Goal: Leave review/rating: Leave review/rating

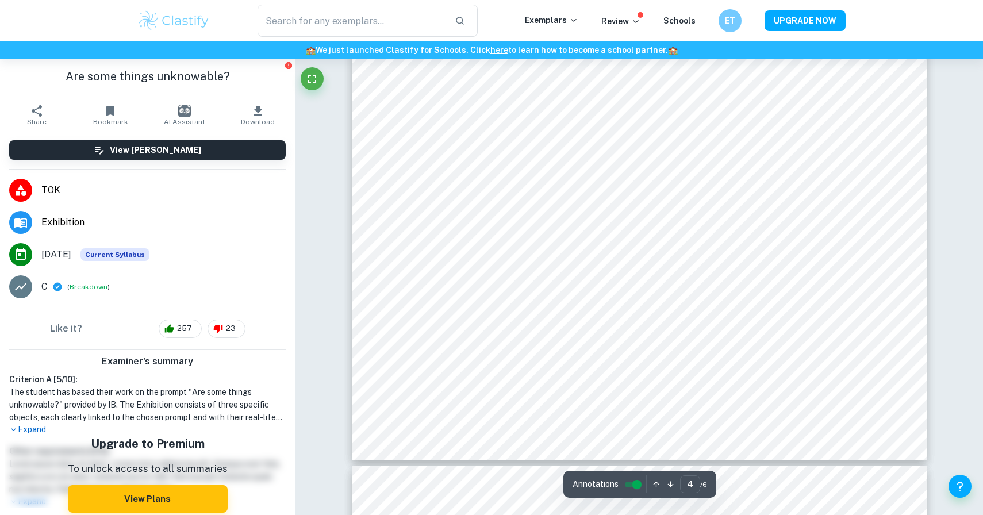
type input "5"
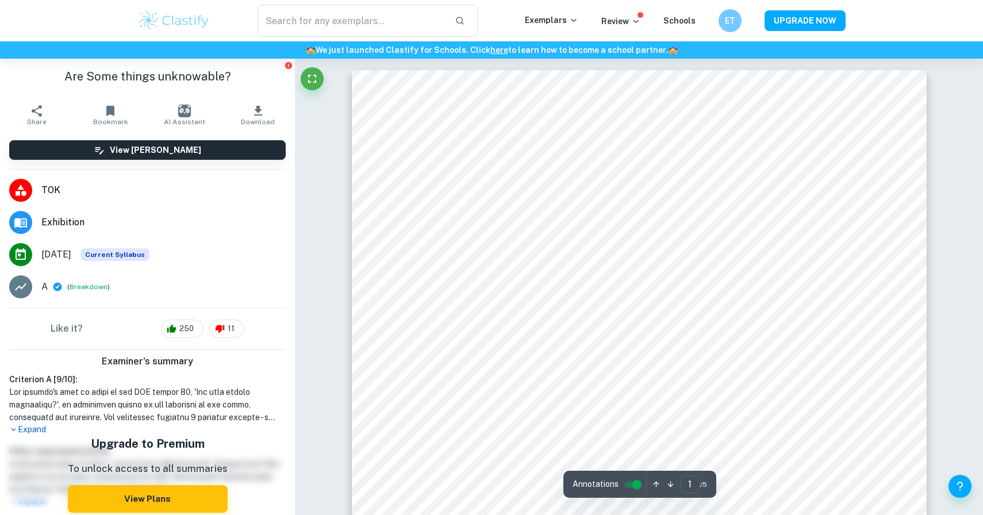
click at [162, 17] on img at bounding box center [173, 20] width 73 height 23
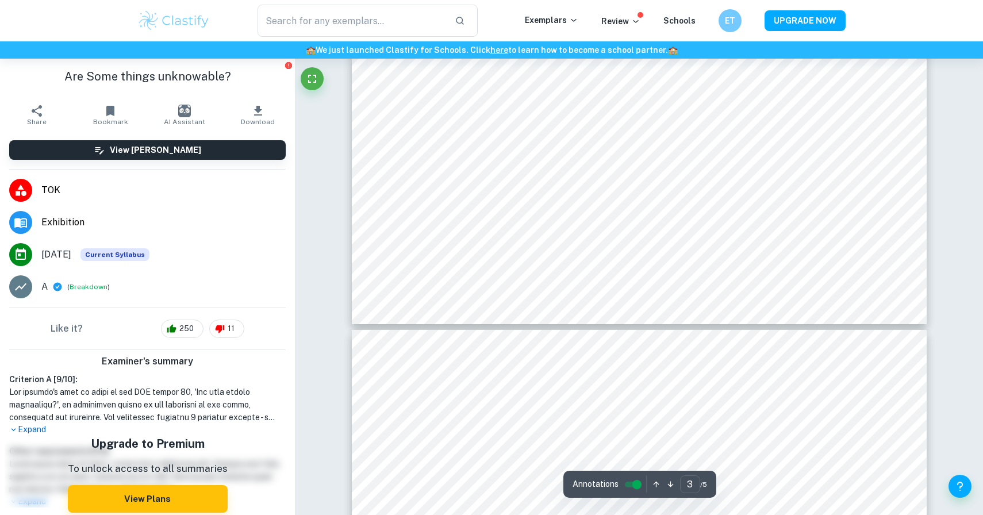
type input "4"
